Goal: Contribute content

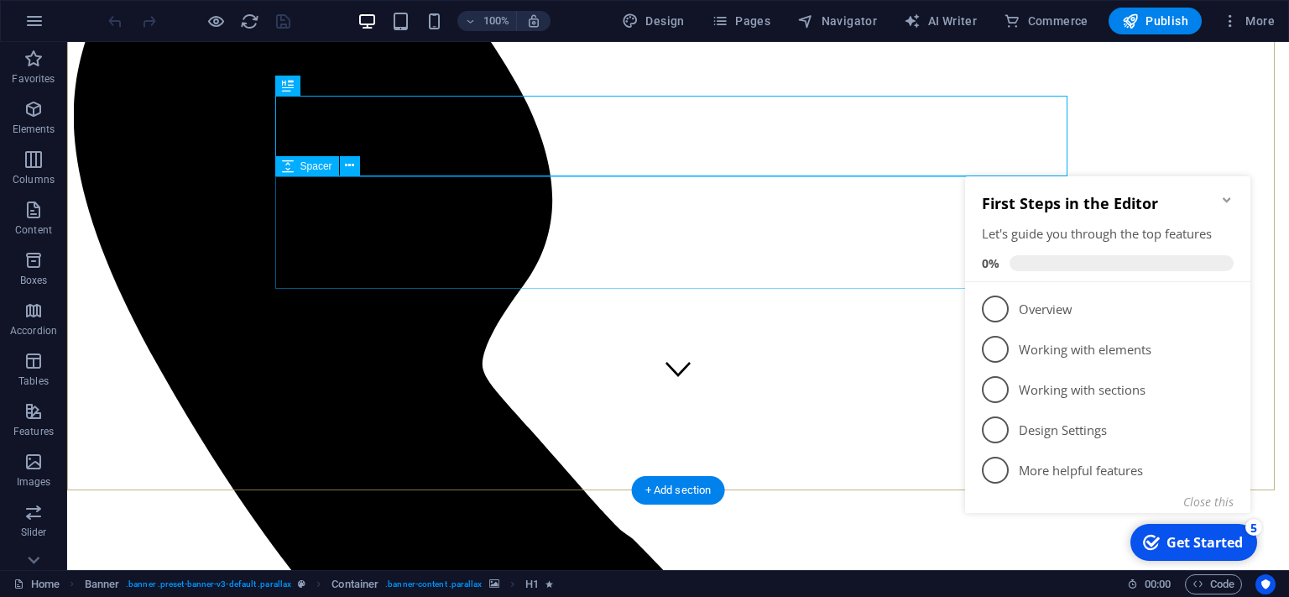
scroll to position [265, 0]
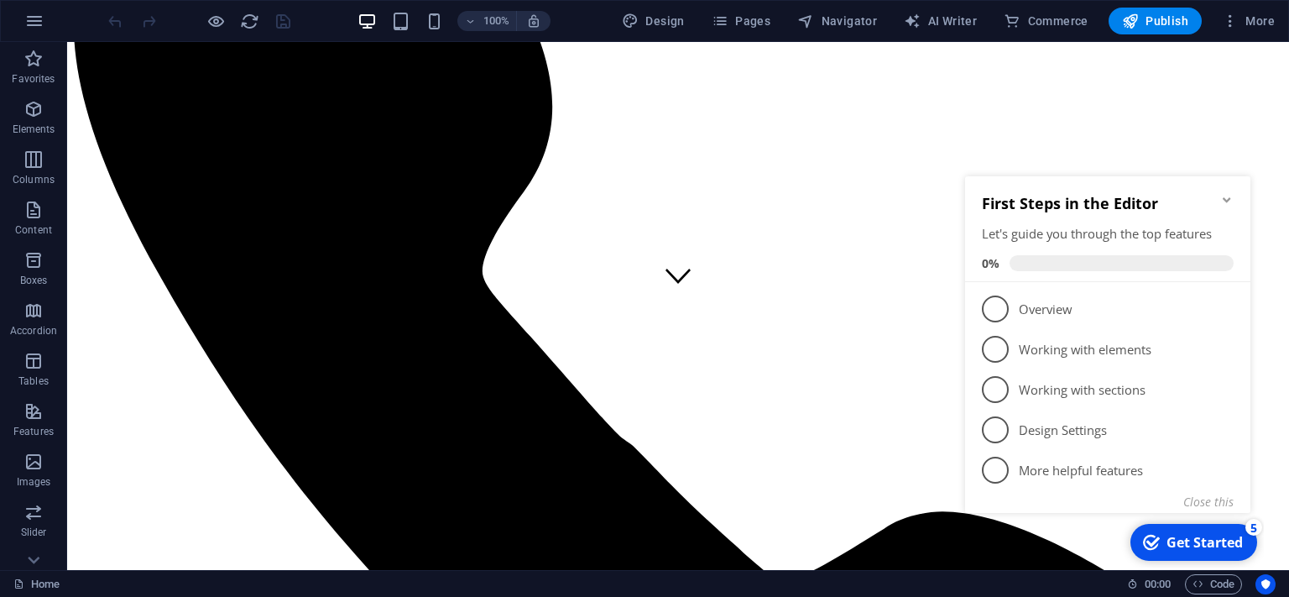
click at [1220, 198] on icon "Minimize checklist" at bounding box center [1226, 199] width 13 height 13
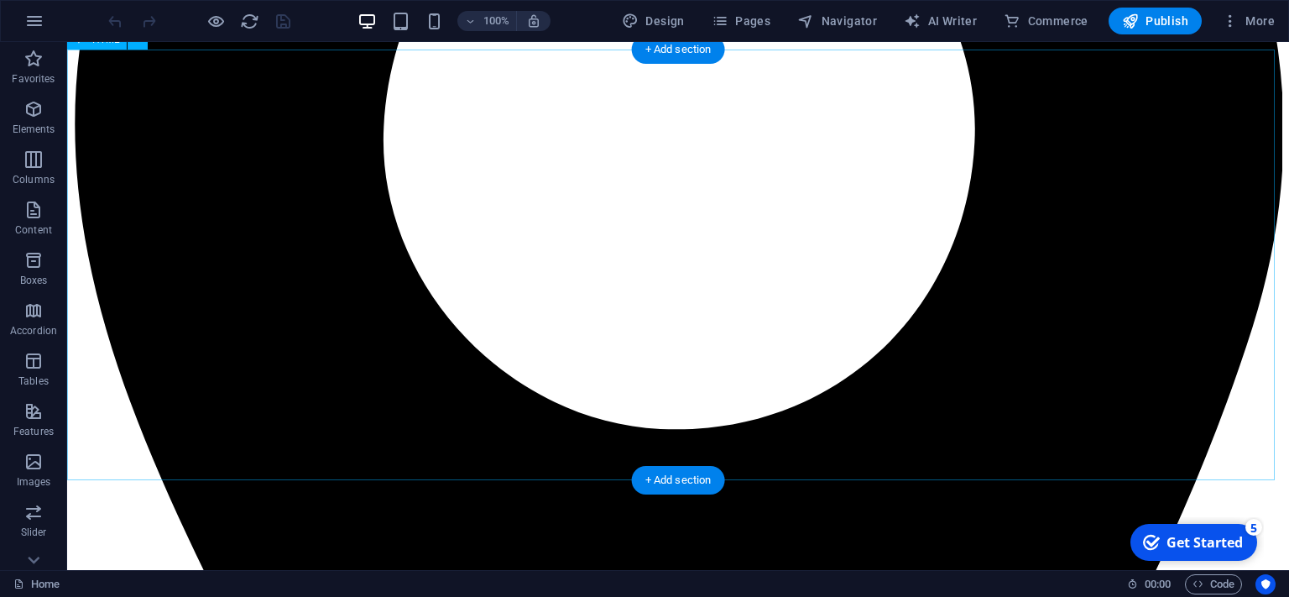
scroll to position [2215, 0]
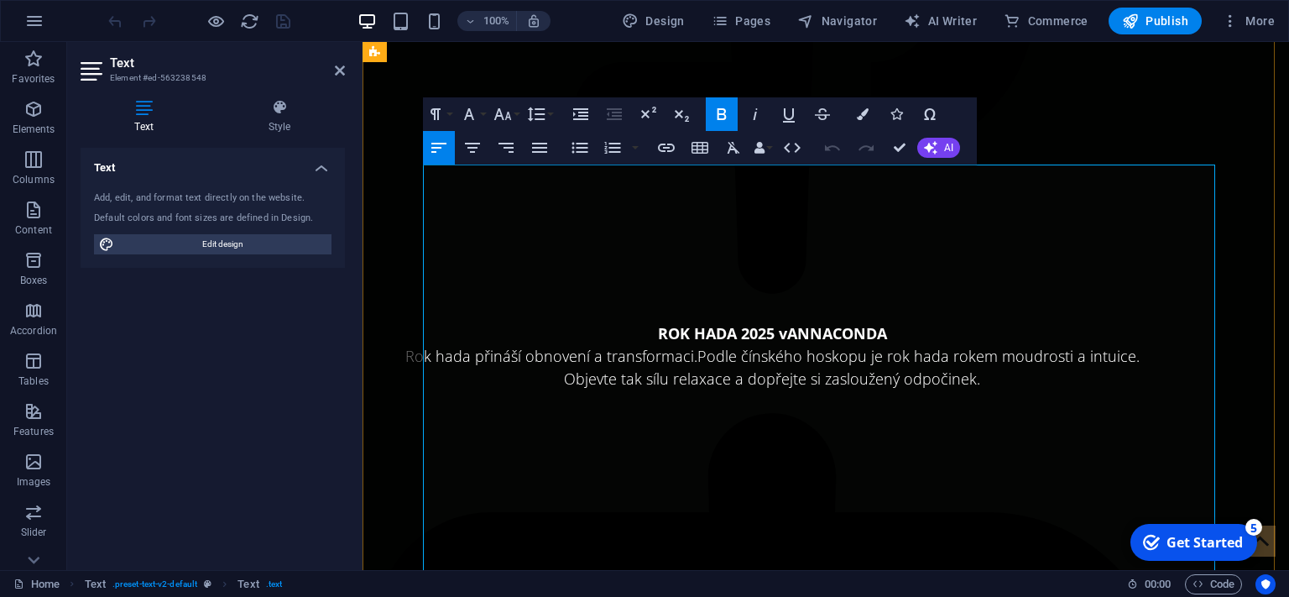
drag, startPoint x: 626, startPoint y: 274, endPoint x: 613, endPoint y: 274, distance: 12.6
drag, startPoint x: 626, startPoint y: 331, endPoint x: 615, endPoint y: 331, distance: 10.9
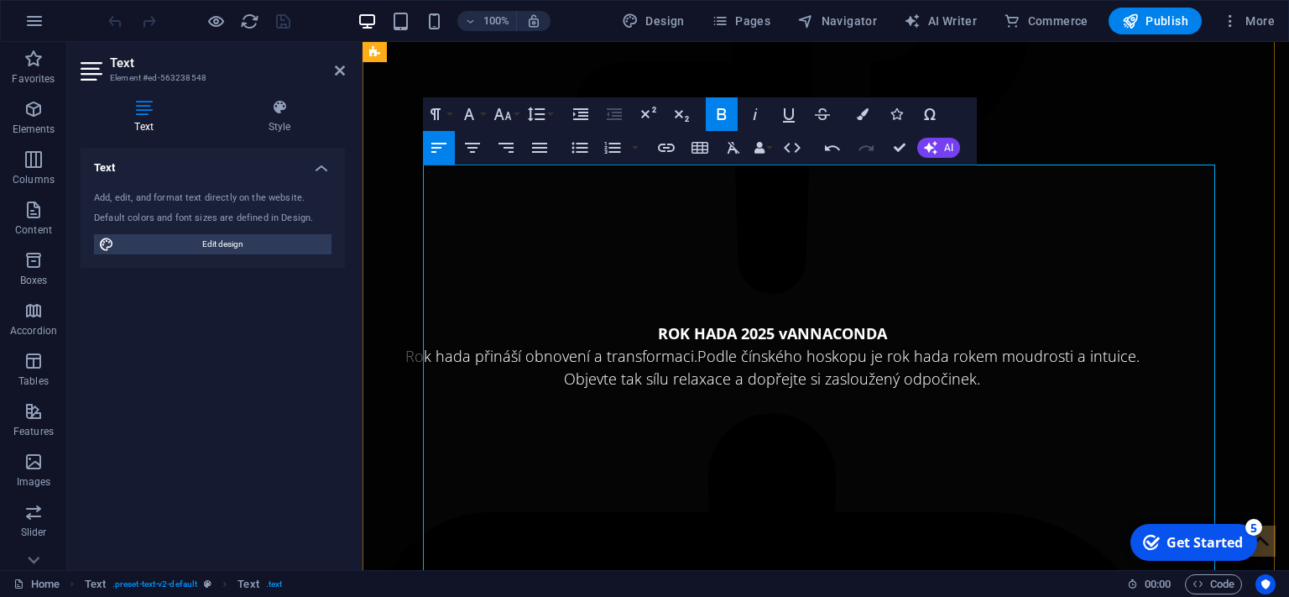
drag, startPoint x: 575, startPoint y: 435, endPoint x: 556, endPoint y: 434, distance: 18.5
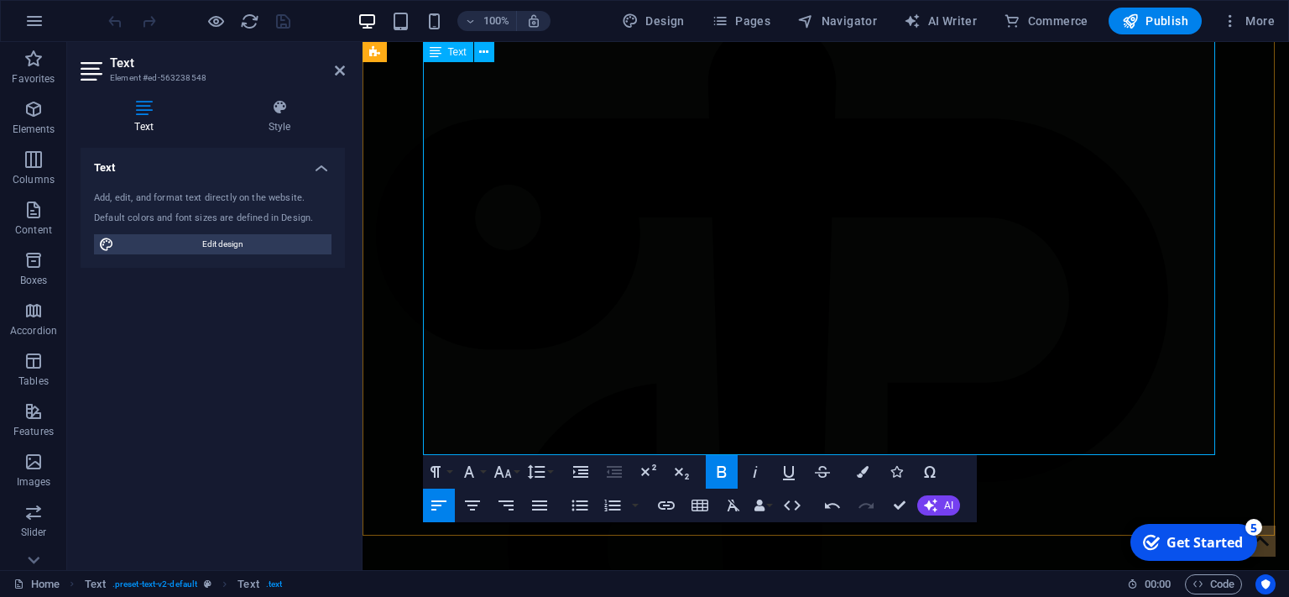
scroll to position [2658, 0]
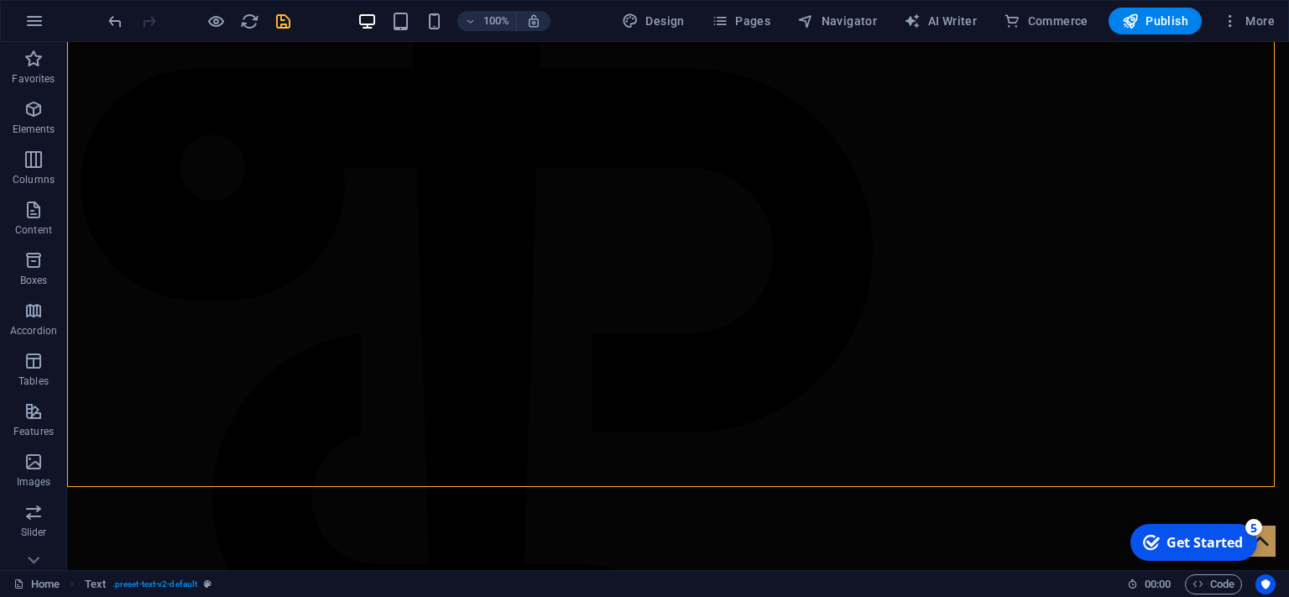
click at [284, 22] on icon "save" at bounding box center [283, 21] width 19 height 19
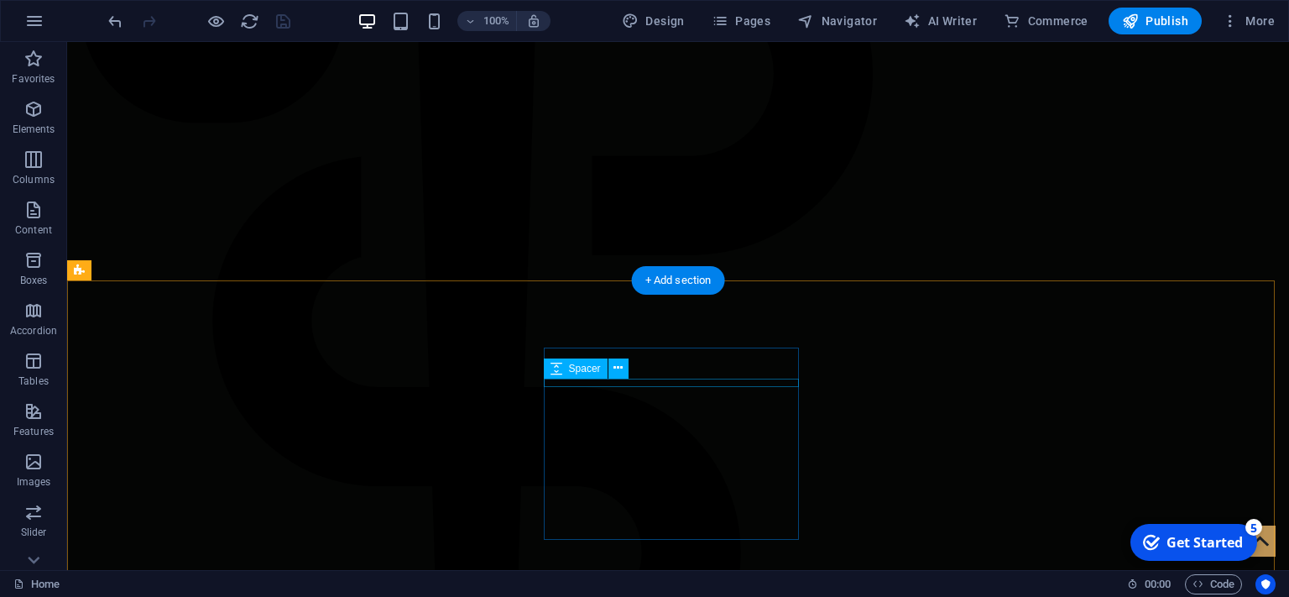
scroll to position [2969, 0]
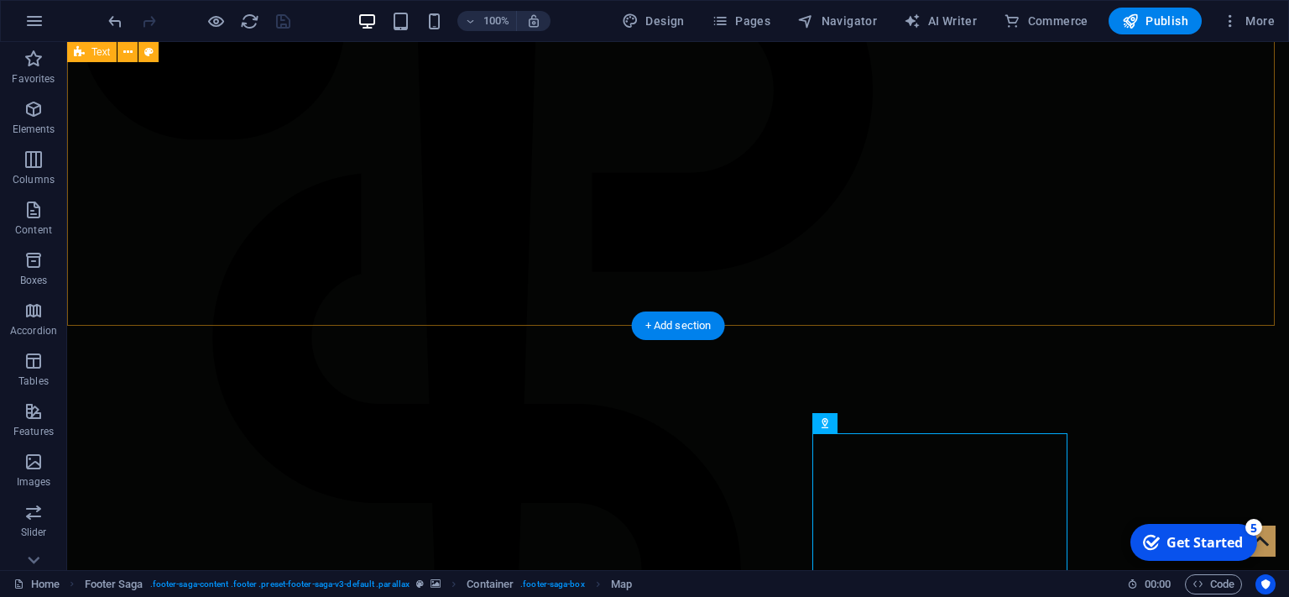
scroll to position [2703, 0]
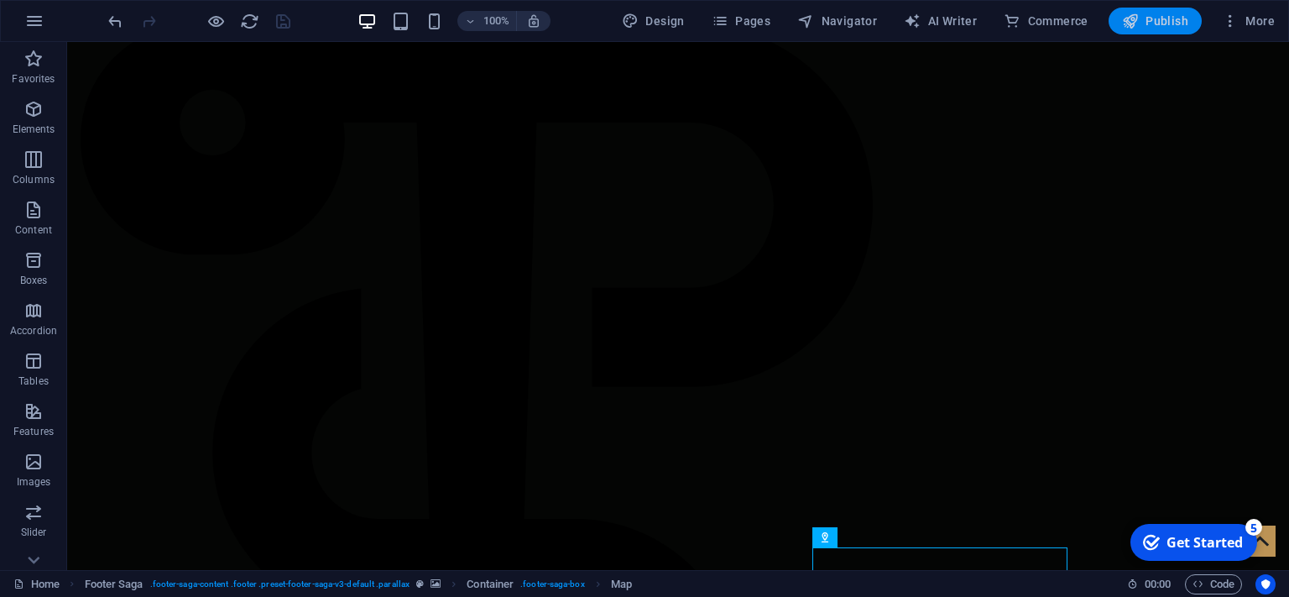
click at [1176, 23] on span "Publish" at bounding box center [1155, 21] width 66 height 17
